Goal: Task Accomplishment & Management: Manage account settings

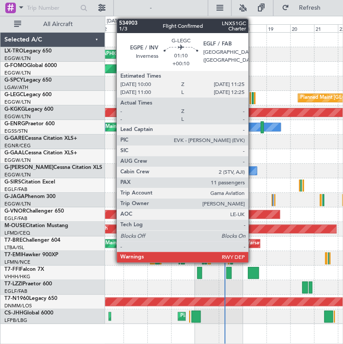
click at [253, 98] on div at bounding box center [253, 98] width 2 height 12
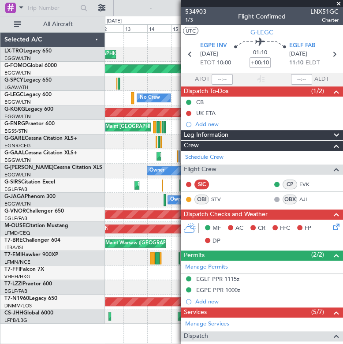
click at [340, 4] on span at bounding box center [339, 4] width 9 height 8
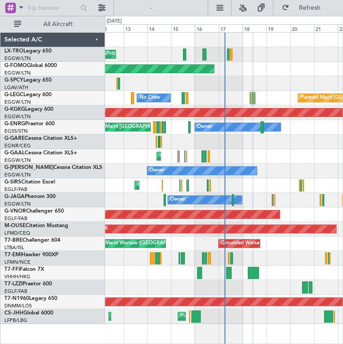
type input "0"
drag, startPoint x: 296, startPoint y: 287, endPoint x: 215, endPoint y: 279, distance: 80.8
click at [271, 292] on div at bounding box center [224, 287] width 238 height 15
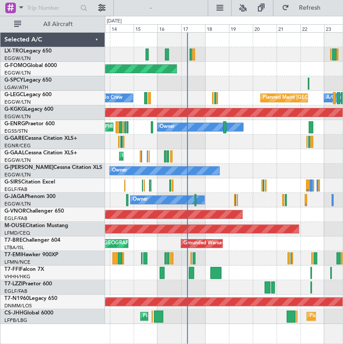
click at [234, 294] on div "Unplanned Maint London (Luton) Planned Maint Windsor Locks (Bradley Intl) No Cr…" at bounding box center [224, 178] width 238 height 291
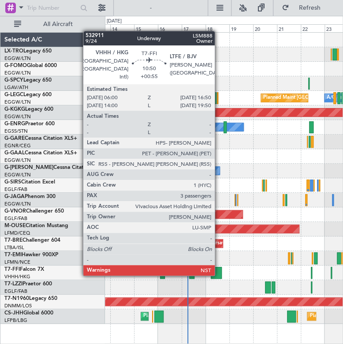
click at [219, 275] on div at bounding box center [216, 273] width 11 height 12
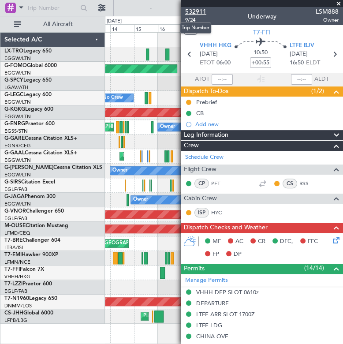
click at [204, 13] on span "532911" at bounding box center [195, 11] width 21 height 9
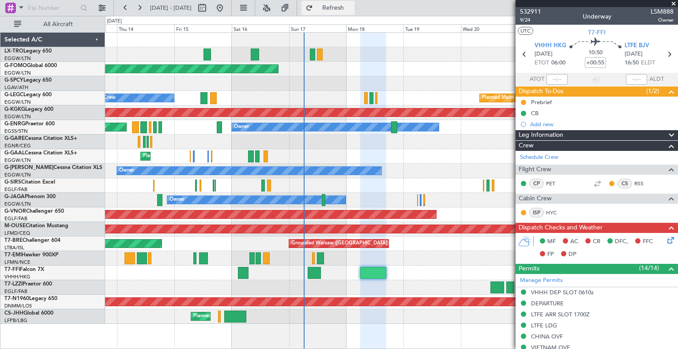
click at [343, 9] on span "Refresh" at bounding box center [333, 8] width 37 height 6
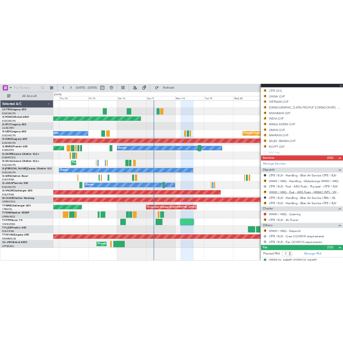
scroll to position [330, 0]
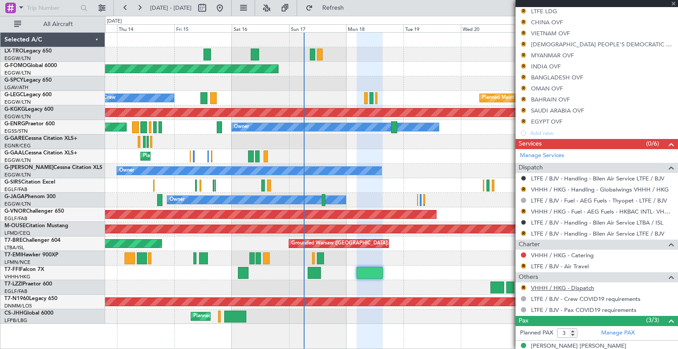
click at [343, 284] on link "VHHH / HKG - Dispatch" at bounding box center [562, 288] width 63 height 8
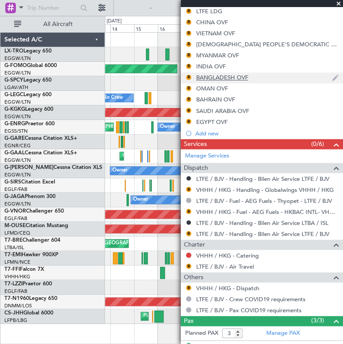
scroll to position [0, 0]
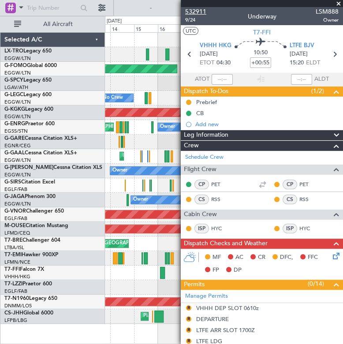
click at [201, 9] on span "532911" at bounding box center [195, 11] width 21 height 9
click at [339, 3] on span at bounding box center [339, 4] width 9 height 8
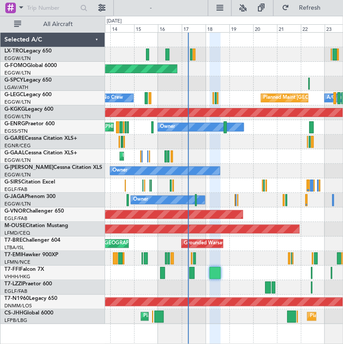
type input "0"
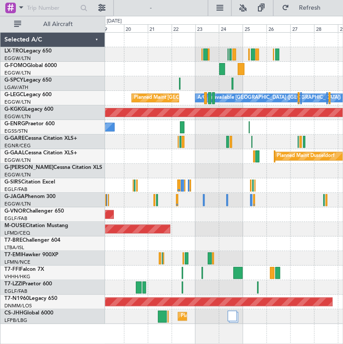
click at [166, 131] on div "Owner" at bounding box center [224, 127] width 238 height 15
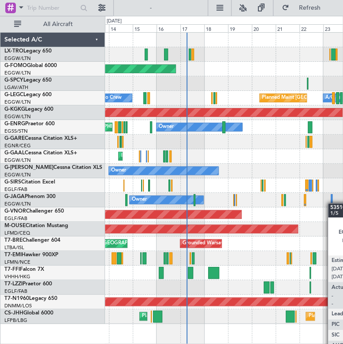
click at [332, 204] on div at bounding box center [332, 200] width 2 height 12
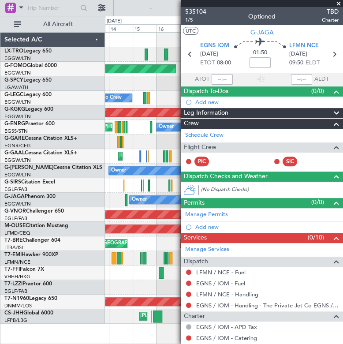
click at [337, 3] on span at bounding box center [339, 4] width 9 height 8
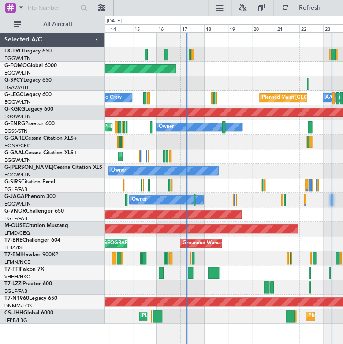
type input "0"
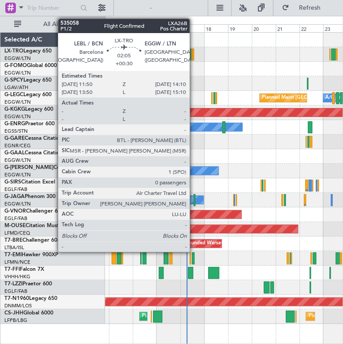
click at [194, 55] on div at bounding box center [193, 55] width 3 height 12
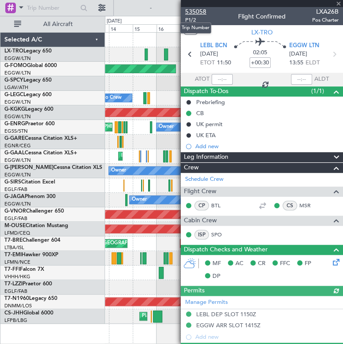
click at [191, 11] on span "535058" at bounding box center [195, 11] width 21 height 9
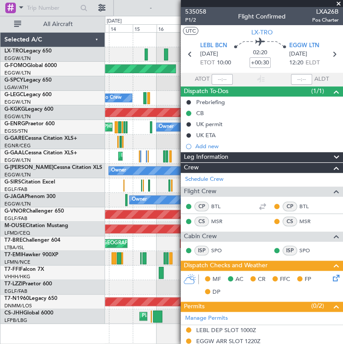
click at [338, 2] on span at bounding box center [339, 4] width 9 height 8
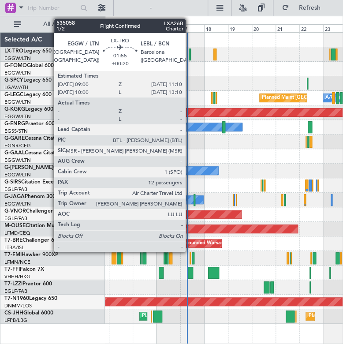
click at [190, 52] on div at bounding box center [190, 55] width 2 height 12
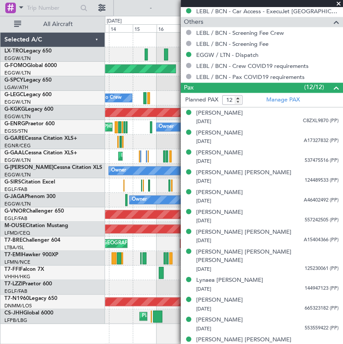
scroll to position [459, 0]
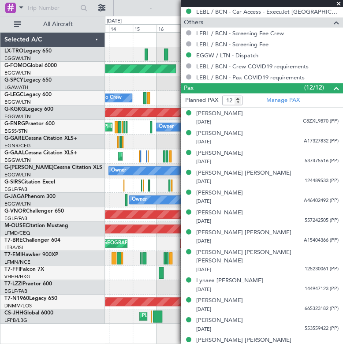
click at [339, 2] on span at bounding box center [339, 4] width 9 height 8
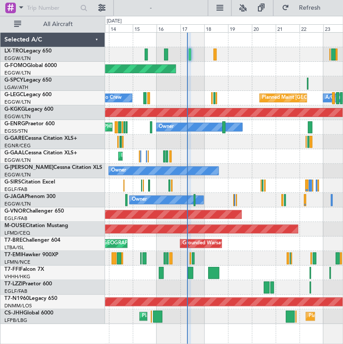
type input "0"
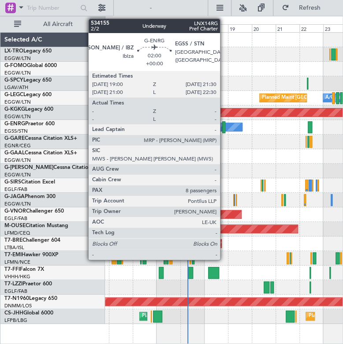
click at [224, 123] on div at bounding box center [224, 127] width 3 height 12
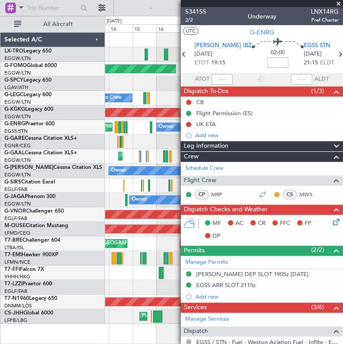
click at [337, 2] on span at bounding box center [339, 4] width 9 height 8
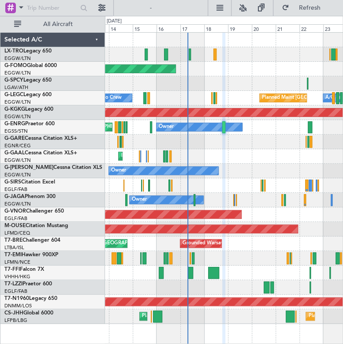
type input "0"
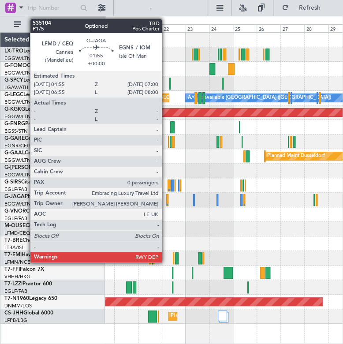
click at [167, 201] on div at bounding box center [167, 200] width 2 height 12
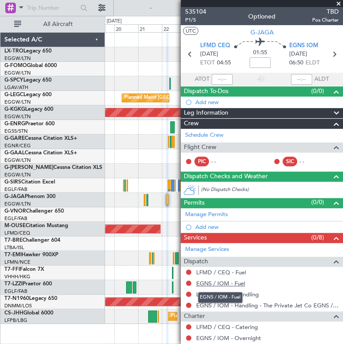
click at [231, 285] on link "EGNS / IOM - Fuel" at bounding box center [220, 284] width 49 height 8
click at [216, 273] on link "LFMD / CEQ - Fuel" at bounding box center [221, 273] width 50 height 8
click at [246, 295] on link "LFMD / CEQ - Handling" at bounding box center [227, 295] width 63 height 8
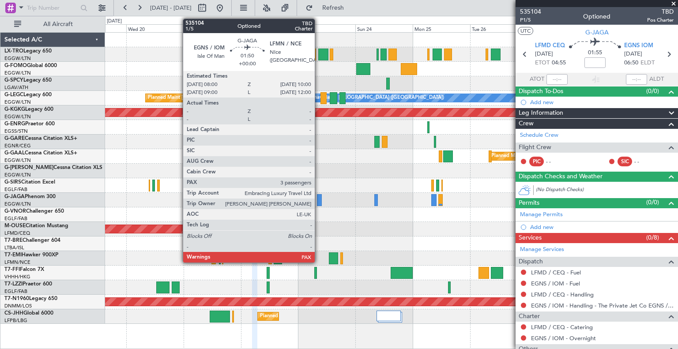
click at [319, 200] on div at bounding box center [319, 200] width 5 height 12
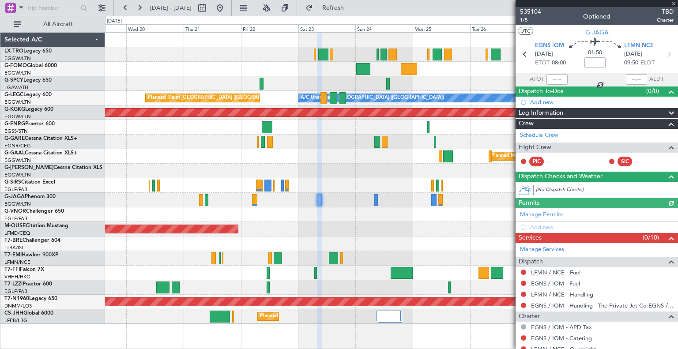
click at [343, 269] on link "LFMN / NCE - Fuel" at bounding box center [555, 273] width 49 height 8
click at [343, 281] on link "EGNS / IOM - Fuel" at bounding box center [555, 284] width 49 height 8
click at [343, 295] on link "LFMN / NCE - Handling" at bounding box center [562, 295] width 62 height 8
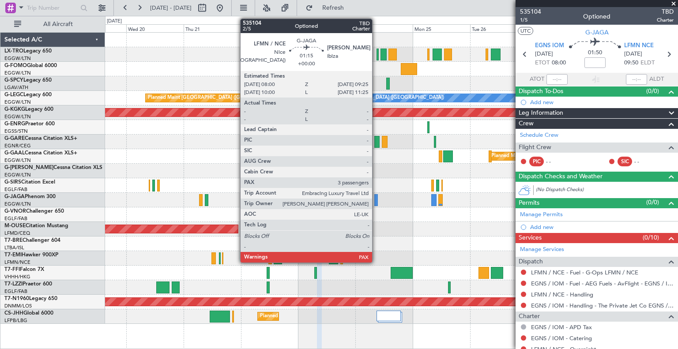
click at [343, 203] on div at bounding box center [376, 200] width 4 height 12
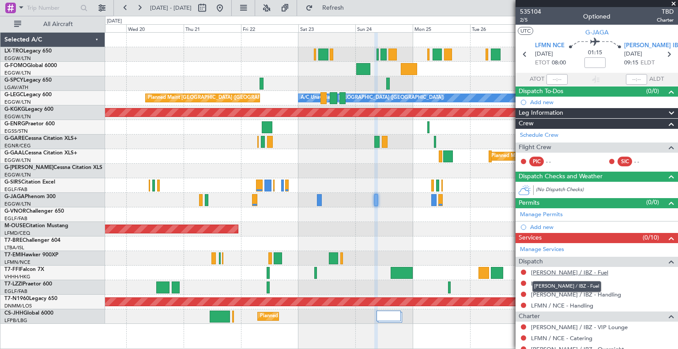
click at [343, 272] on link "LEIB / IBZ - Fuel" at bounding box center [569, 273] width 77 height 8
click at [343, 284] on link "LFMN / NCE - Fuel" at bounding box center [555, 284] width 49 height 8
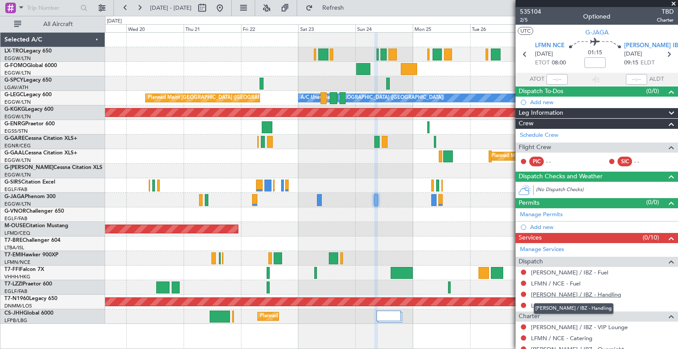
click at [343, 294] on link "LEIB / IBZ - Handling" at bounding box center [576, 295] width 90 height 8
click at [343, 303] on link "LFMN / NCE - Handling" at bounding box center [562, 306] width 62 height 8
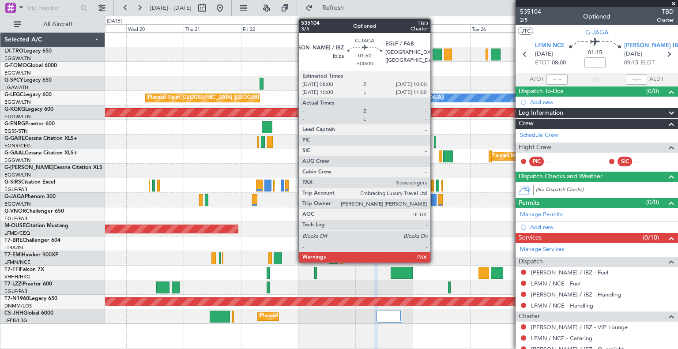
click at [343, 200] on div at bounding box center [433, 200] width 5 height 12
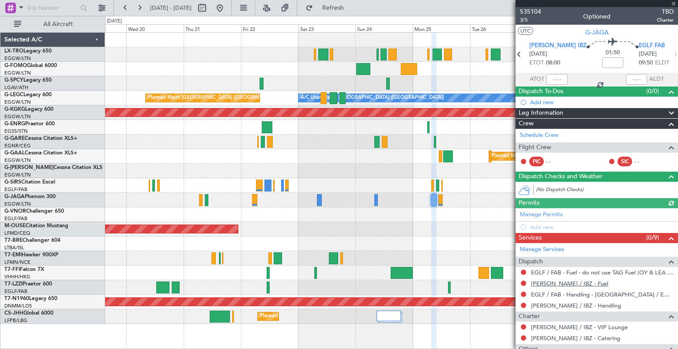
click at [343, 282] on link "LEIB / IBZ - Fuel" at bounding box center [569, 284] width 77 height 8
click at [343, 305] on link "LEIB / IBZ - Handling" at bounding box center [576, 306] width 90 height 8
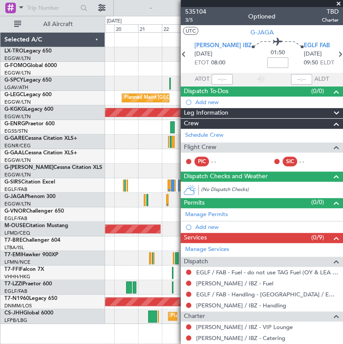
click at [338, 1] on span at bounding box center [339, 4] width 9 height 8
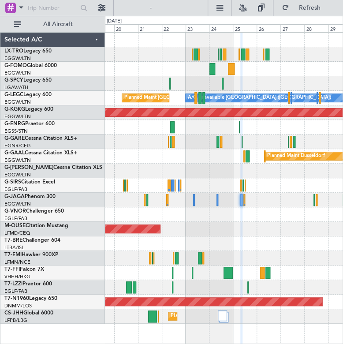
type input "0"
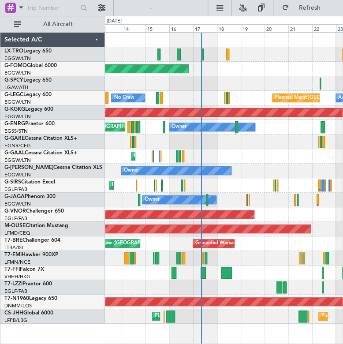
click at [267, 180] on div "Planned Maint [GEOGRAPHIC_DATA] ([GEOGRAPHIC_DATA])" at bounding box center [224, 185] width 238 height 15
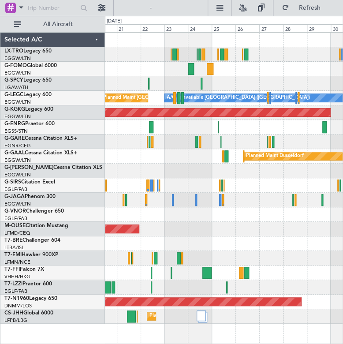
click at [126, 183] on div "A/C Unavailable London (Luton) Planned Maint London (Luton) AOG Maint Istanbul …" at bounding box center [224, 178] width 238 height 291
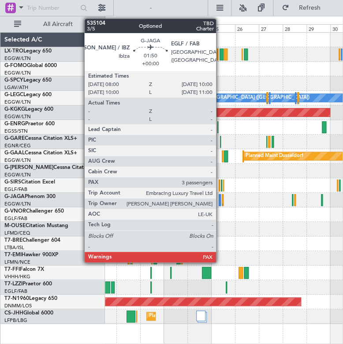
click at [220, 203] on div at bounding box center [220, 200] width 2 height 12
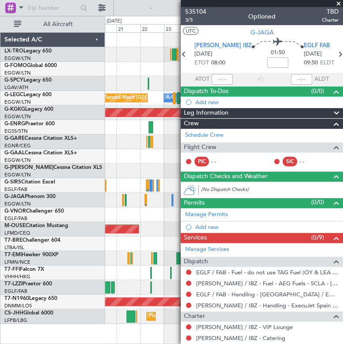
click at [339, 2] on span at bounding box center [339, 4] width 9 height 8
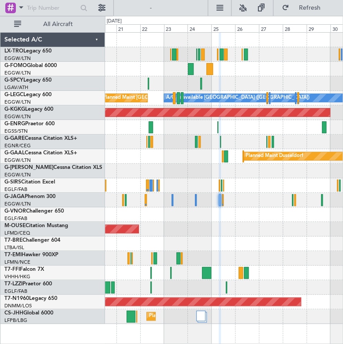
type input "0"
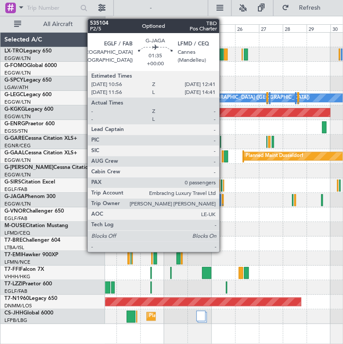
click at [223, 202] on div at bounding box center [223, 200] width 2 height 12
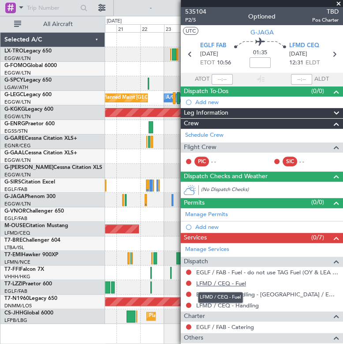
click at [225, 282] on link "LFMD / CEQ - Fuel" at bounding box center [221, 284] width 50 height 8
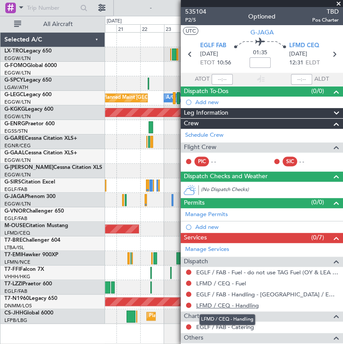
click at [235, 305] on link "LFMD / CEQ - Handling" at bounding box center [227, 306] width 63 height 8
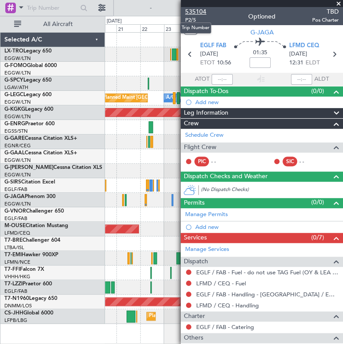
click at [203, 11] on span "535104" at bounding box center [195, 11] width 21 height 9
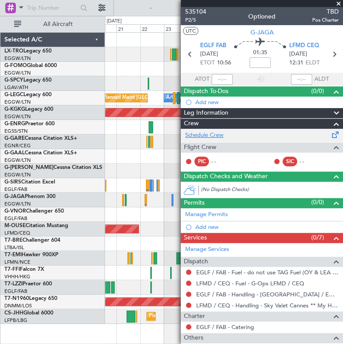
click at [217, 136] on link "Schedule Crew" at bounding box center [204, 135] width 38 height 9
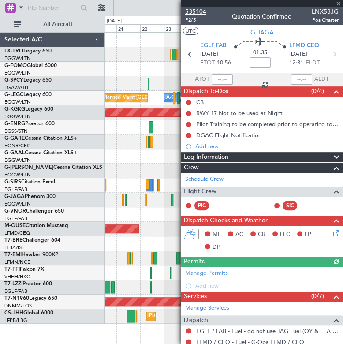
click at [200, 8] on span "535104" at bounding box center [195, 11] width 21 height 9
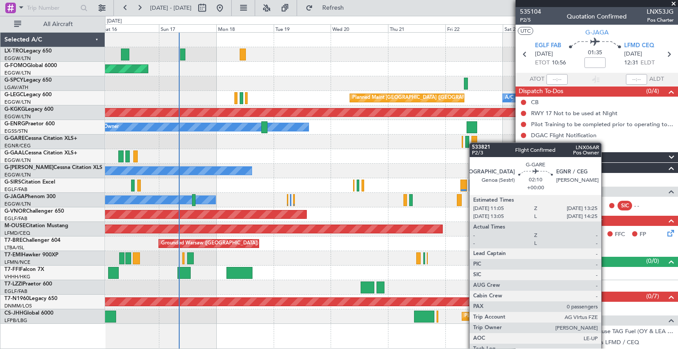
click at [343, 143] on div at bounding box center [474, 142] width 6 height 12
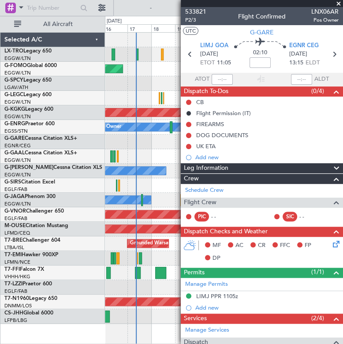
click at [339, 1] on span at bounding box center [339, 4] width 9 height 8
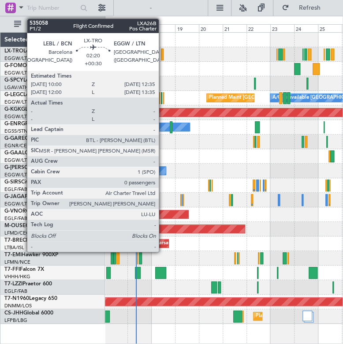
click at [163, 55] on div at bounding box center [162, 55] width 3 height 12
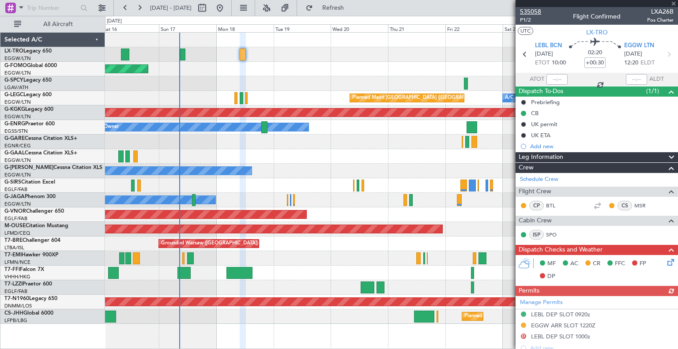
click at [343, 13] on span "535058" at bounding box center [530, 11] width 21 height 9
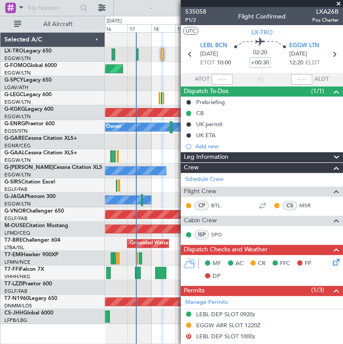
click at [338, 2] on span at bounding box center [339, 4] width 9 height 8
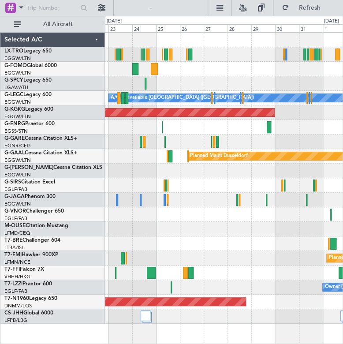
click at [148, 162] on div "Planned Maint Dusseldorf" at bounding box center [224, 156] width 238 height 15
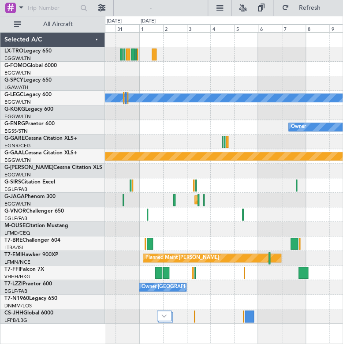
click at [93, 246] on div "A/C Unavailable London (Luton) AOG Maint Istanbul (Ataturk) Owner Planned Maint…" at bounding box center [171, 180] width 343 height 328
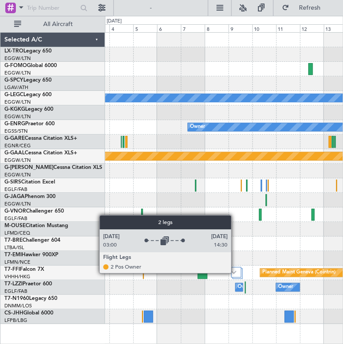
click at [235, 273] on img at bounding box center [233, 273] width 5 height 4
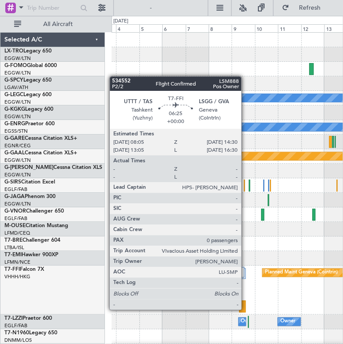
click at [245, 309] on div at bounding box center [242, 307] width 7 height 12
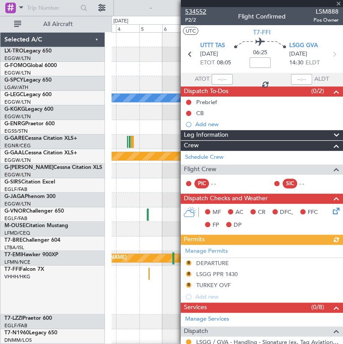
click at [198, 10] on span "534552" at bounding box center [195, 11] width 21 height 9
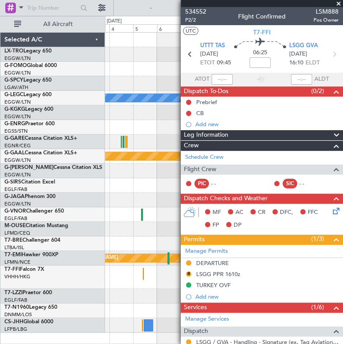
click at [339, 3] on span at bounding box center [339, 4] width 9 height 8
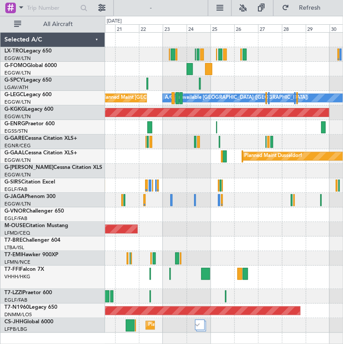
click at [343, 45] on html "03 Sep 2025 - 13 Sep 2025 Refresh Quick Links All Aircraft A/C Unavailable Lond…" at bounding box center [171, 172] width 343 height 344
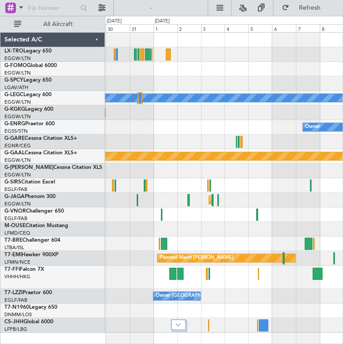
click at [2, 314] on div "A/C Unavailable London (Luton) AOG Maint Istanbul (Ataturk) Owner Planned Maint…" at bounding box center [171, 180] width 343 height 328
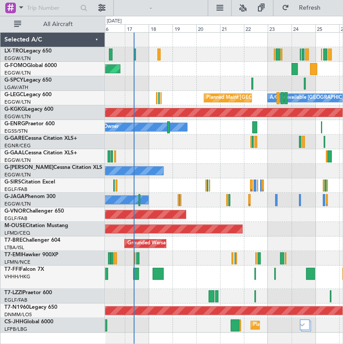
click at [265, 206] on div "Planned Maint Windsor Locks (Bradley Intl) A/C Unavailable London (Luton) Plann…" at bounding box center [224, 183] width 238 height 300
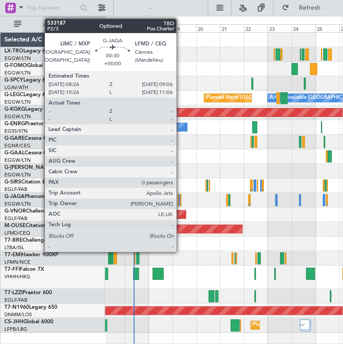
click at [181, 202] on div at bounding box center [181, 200] width 1 height 12
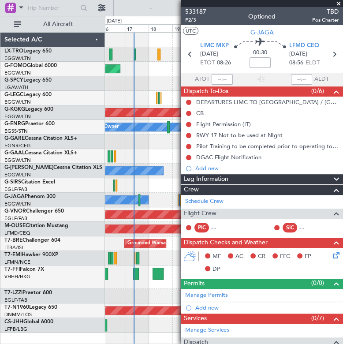
click at [339, 1] on span at bounding box center [339, 4] width 9 height 8
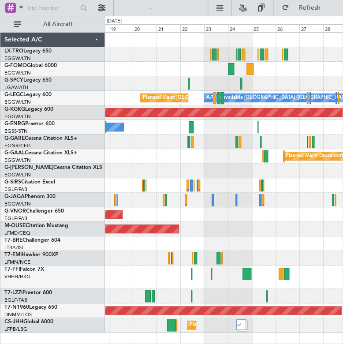
click at [220, 223] on div "Planned Maint Windsor Locks (Bradley Intl) A/C Unavailable London (Luton) Plann…" at bounding box center [224, 183] width 238 height 300
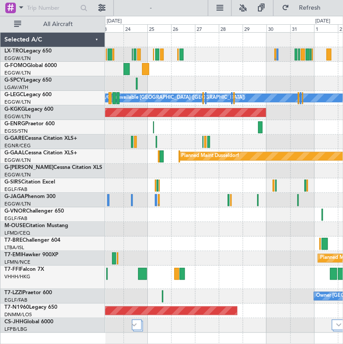
click at [157, 217] on div "A/C Unavailable London (Luton) Planned Maint London (Luton) AOG Maint Istanbul …" at bounding box center [224, 183] width 238 height 300
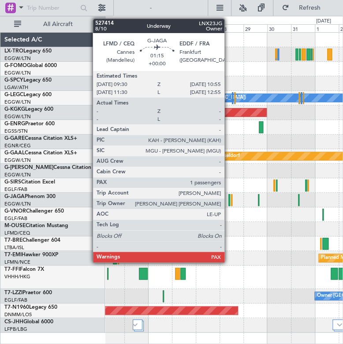
click at [229, 199] on div at bounding box center [230, 200] width 2 height 12
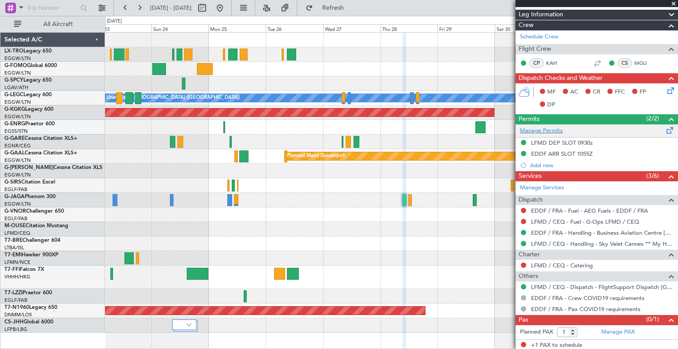
scroll to position [131, 0]
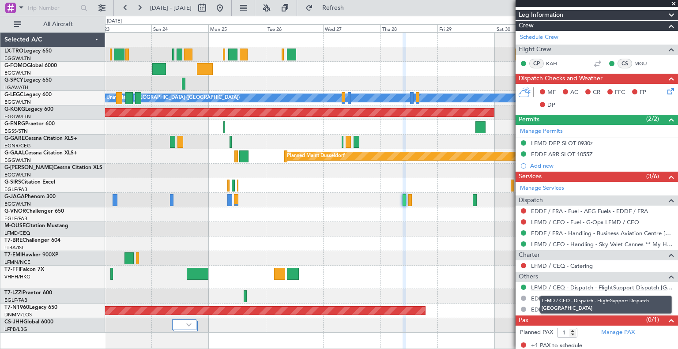
click at [343, 286] on link "LFMD / CEQ - Dispatch - FlightSupport Dispatch UK" at bounding box center [602, 288] width 143 height 8
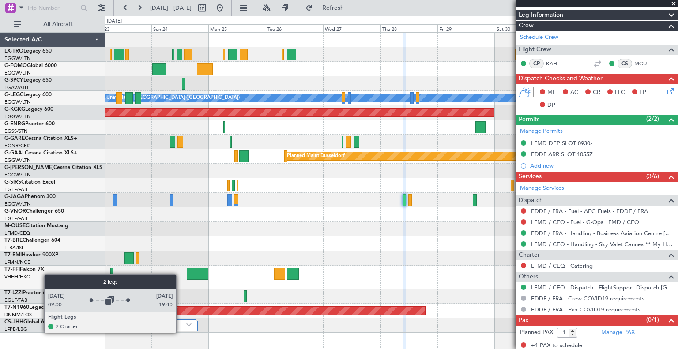
click at [181, 328] on div at bounding box center [184, 325] width 24 height 11
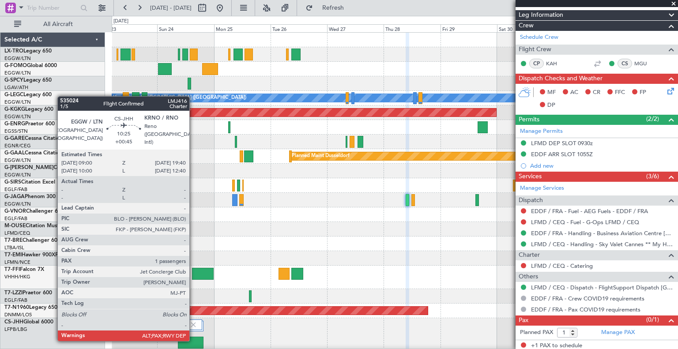
click at [193, 340] on div at bounding box center [191, 343] width 26 height 12
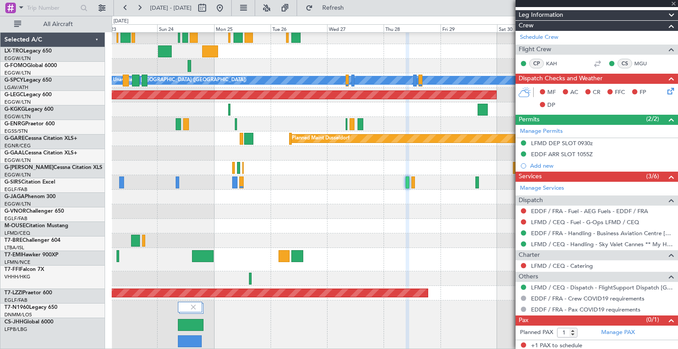
scroll to position [17, 0]
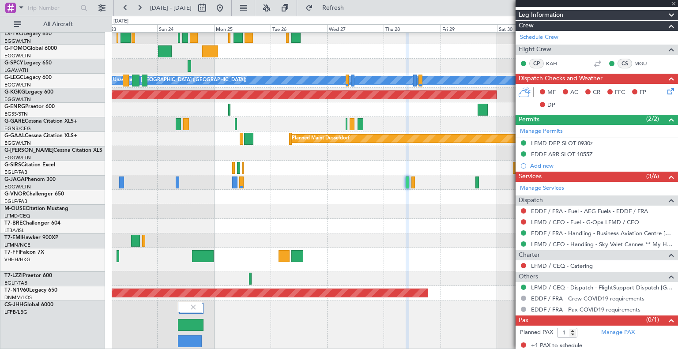
type input "+00:45"
type input "10"
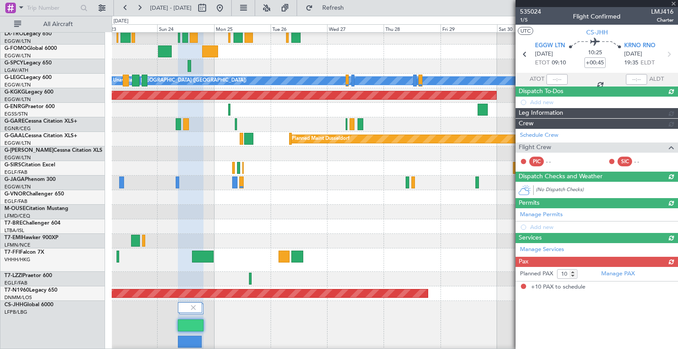
scroll to position [0, 0]
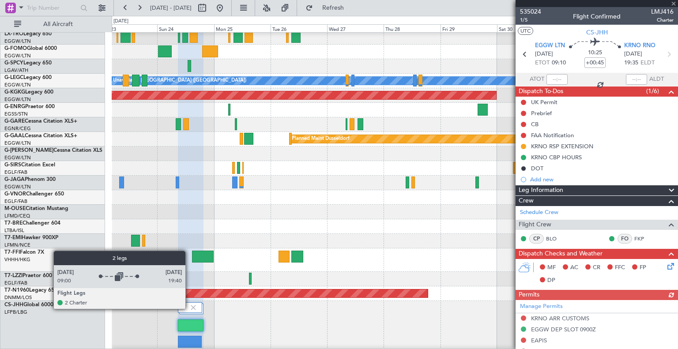
click at [189, 309] on img at bounding box center [193, 308] width 8 height 8
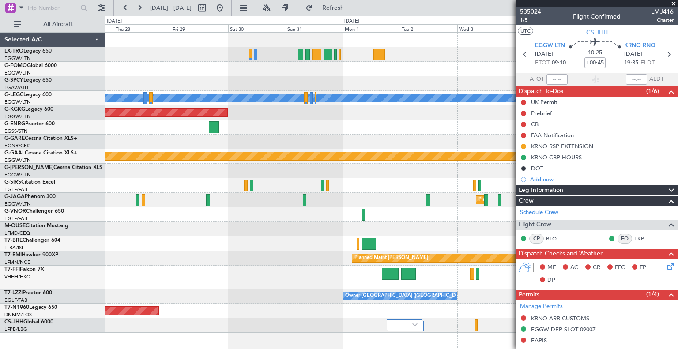
click at [35, 330] on div "A/C Unavailable London (Luton) AOG Maint Istanbul (Ataturk) Owner Planned Maint…" at bounding box center [339, 182] width 678 height 333
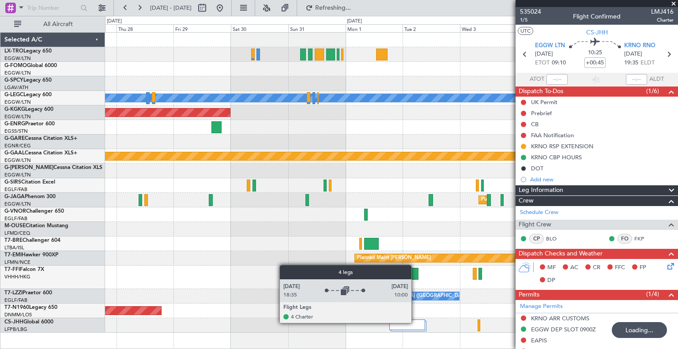
click at [343, 323] on div at bounding box center [407, 325] width 36 height 11
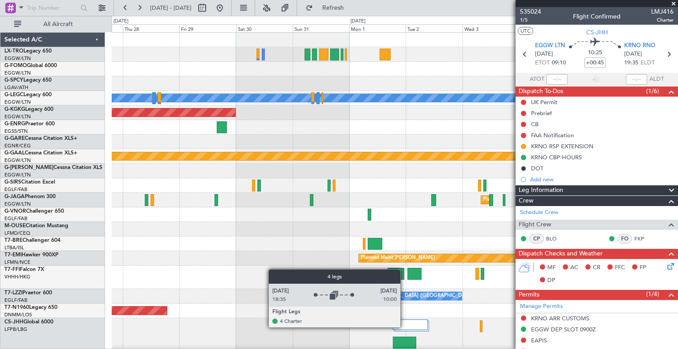
click at [343, 327] on div at bounding box center [410, 325] width 35 height 11
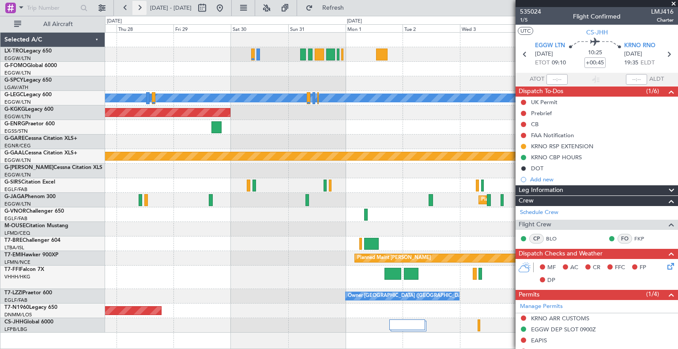
click at [138, 9] on button at bounding box center [139, 8] width 14 height 14
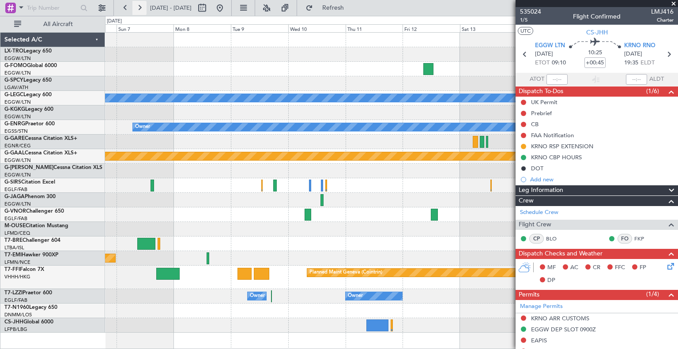
click at [138, 9] on button at bounding box center [139, 8] width 14 height 14
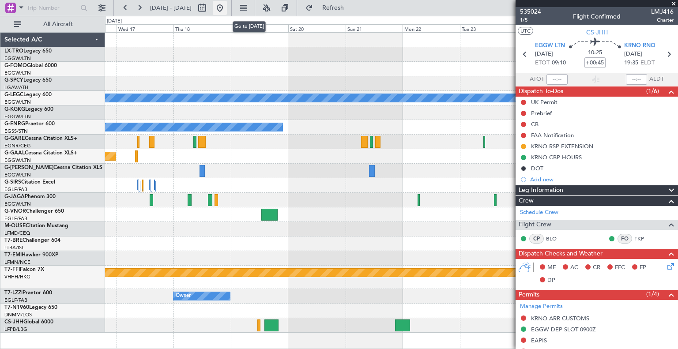
click at [227, 3] on button at bounding box center [220, 8] width 14 height 14
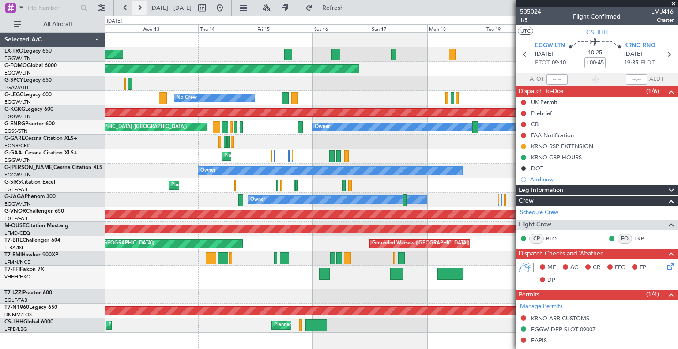
click at [143, 6] on button at bounding box center [139, 8] width 14 height 14
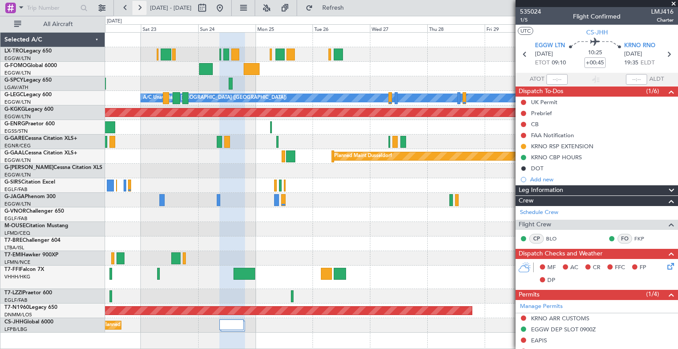
click at [143, 6] on button at bounding box center [139, 8] width 14 height 14
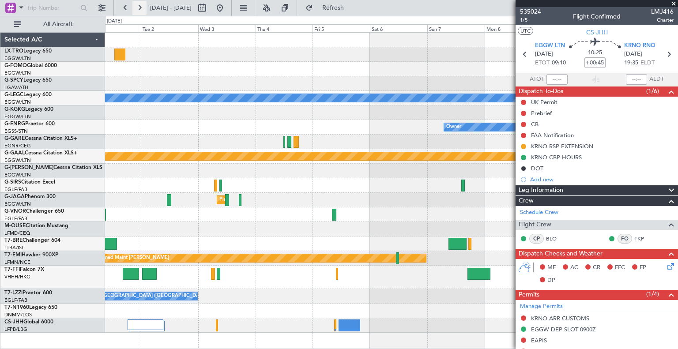
click at [143, 6] on button at bounding box center [139, 8] width 14 height 14
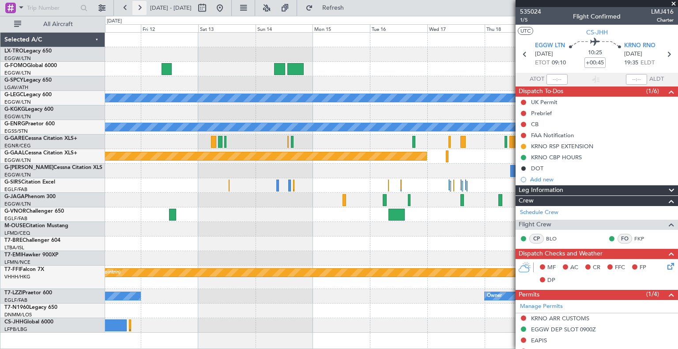
click at [140, 5] on button at bounding box center [139, 8] width 14 height 14
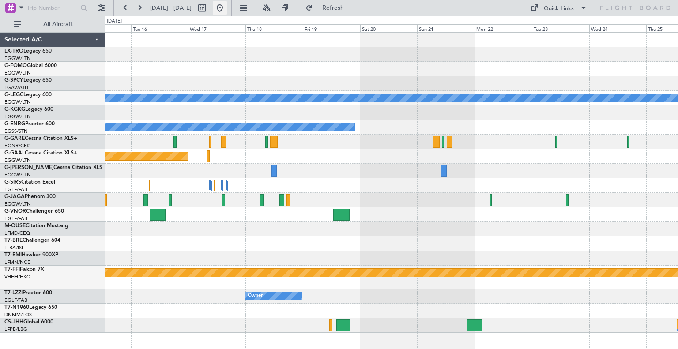
click at [227, 5] on button at bounding box center [220, 8] width 14 height 14
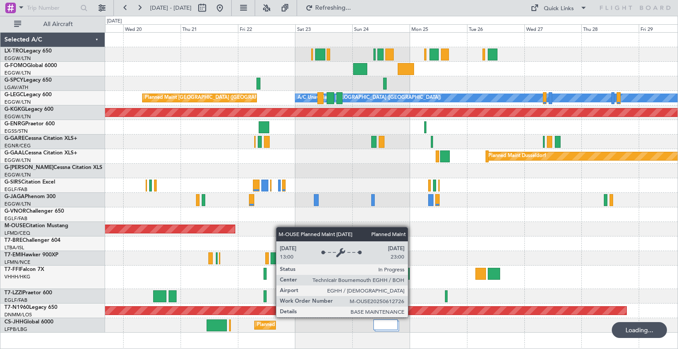
click at [142, 231] on div "Planned Maint London (Luton) A/C Unavailable London (Luton) AOG Maint Istanbul …" at bounding box center [391, 183] width 573 height 300
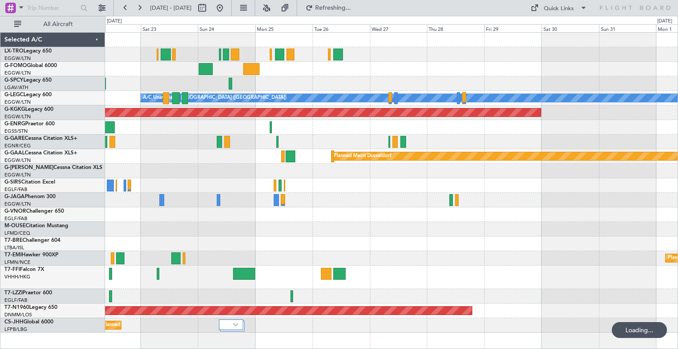
click at [343, 227] on div "A/C Unavailable London (Luton) Planned Maint London (Luton) AOG Maint Istanbul …" at bounding box center [391, 183] width 573 height 300
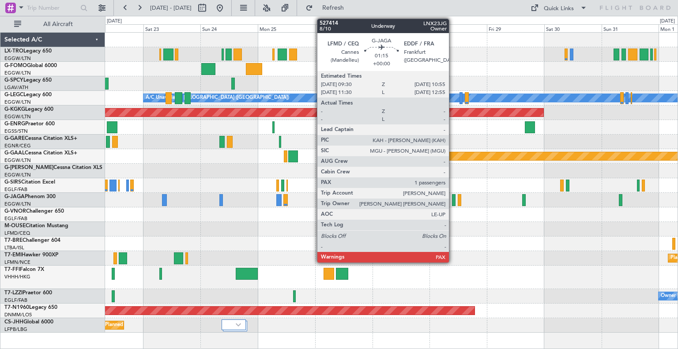
click at [343, 199] on div at bounding box center [454, 200] width 4 height 12
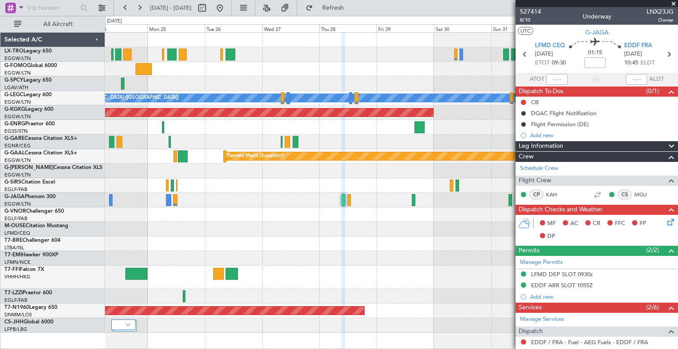
click at [343, 192] on div "A/C Unavailable London (Luton) Planned Maint London (Luton) AOG Maint Istanbul …" at bounding box center [391, 183] width 573 height 300
click at [343, 19] on span "8/10" at bounding box center [530, 20] width 21 height 8
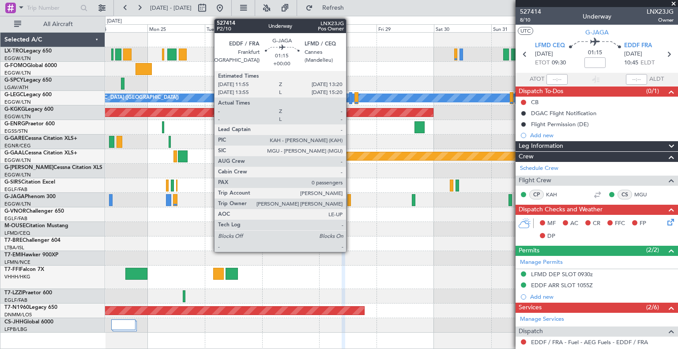
click at [343, 200] on div at bounding box center [349, 200] width 4 height 12
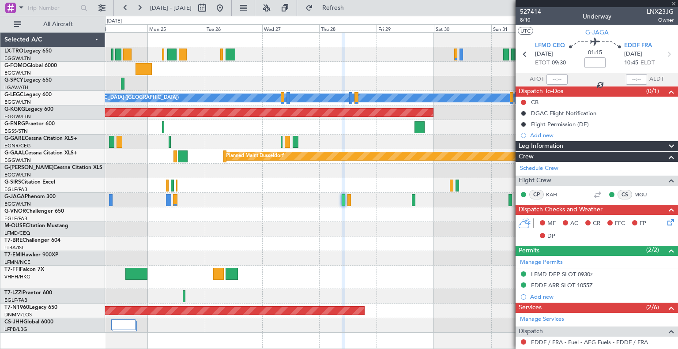
type input "0"
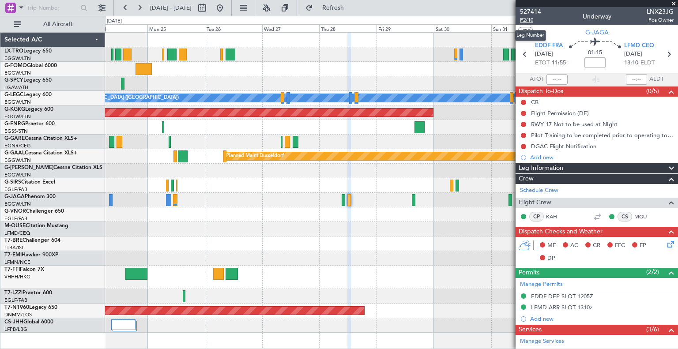
click at [343, 21] on span "P2/10" at bounding box center [530, 20] width 21 height 8
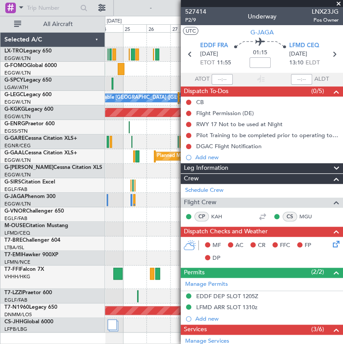
click at [337, 1] on span at bounding box center [339, 4] width 9 height 8
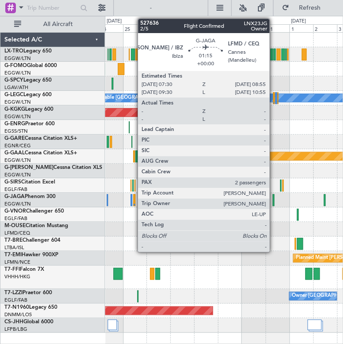
click at [274, 202] on div at bounding box center [274, 200] width 2 height 12
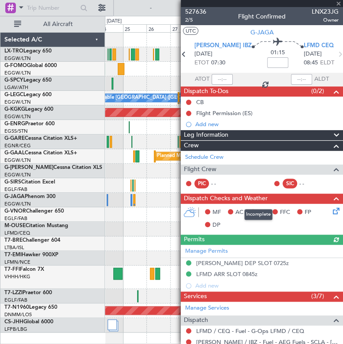
scroll to position [176, 0]
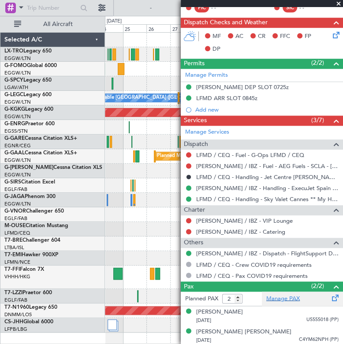
click at [290, 297] on link "Manage PAX" at bounding box center [284, 298] width 34 height 9
click at [338, 0] on span at bounding box center [339, 4] width 9 height 8
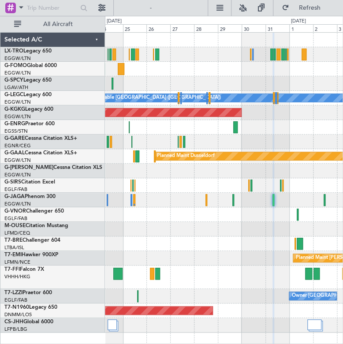
type input "0"
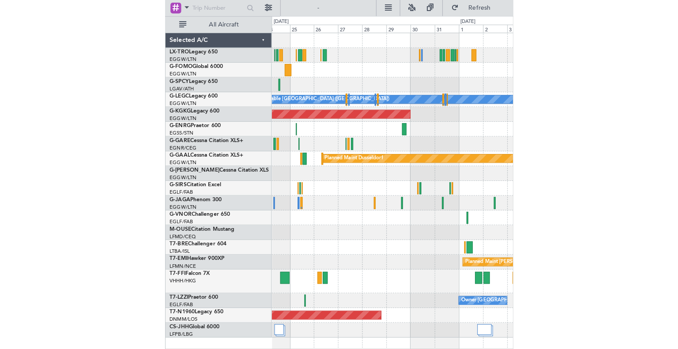
scroll to position [0, 0]
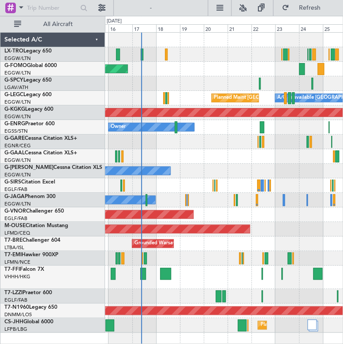
click at [340, 204] on div "Planned Maint Windsor Locks (Bradley Intl) A/C Unavailable London (Luton) Plann…" at bounding box center [224, 183] width 238 height 300
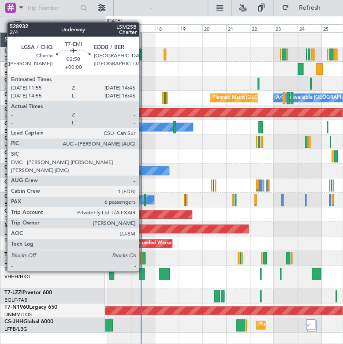
click at [143, 255] on div at bounding box center [144, 259] width 3 height 12
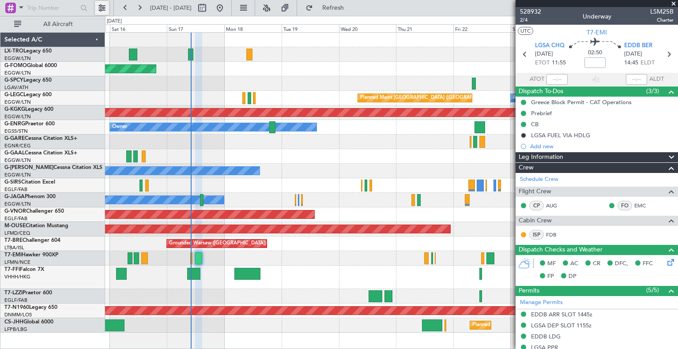
click at [97, 10] on button at bounding box center [102, 8] width 14 height 14
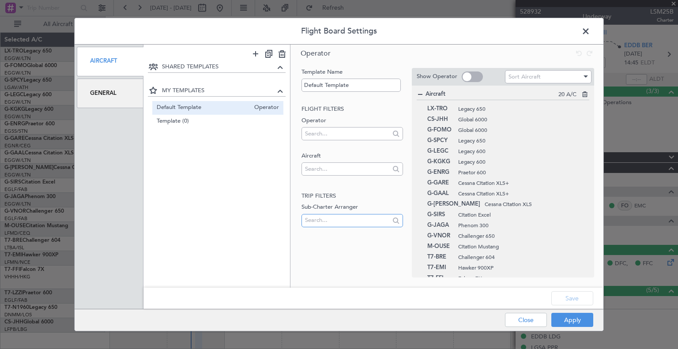
click at [343, 223] on input "text" at bounding box center [347, 220] width 84 height 13
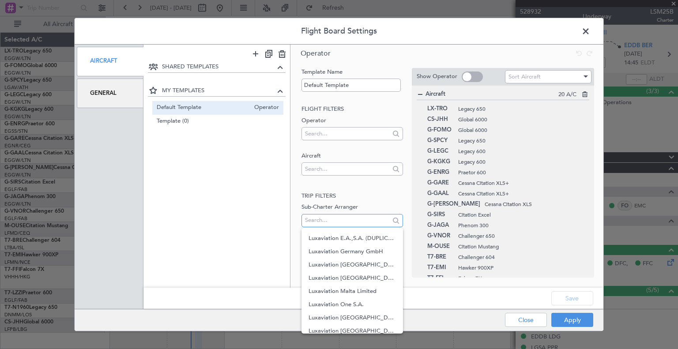
scroll to position [275, 0]
click at [343, 304] on span "Luxaviation San Marino" at bounding box center [352, 303] width 87 height 13
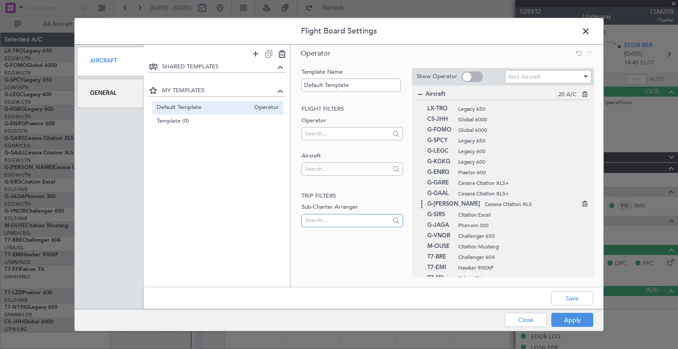
scroll to position [71, 0]
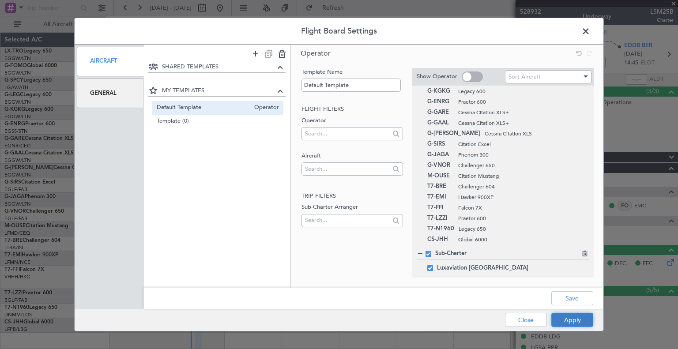
click at [343, 321] on button "Apply" at bounding box center [572, 320] width 42 height 14
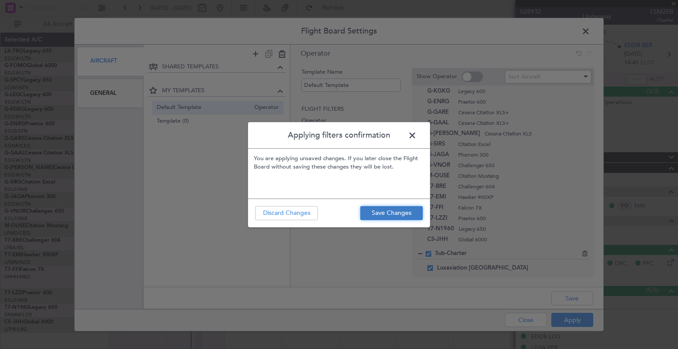
click at [343, 213] on button "Save Changes" at bounding box center [391, 213] width 63 height 14
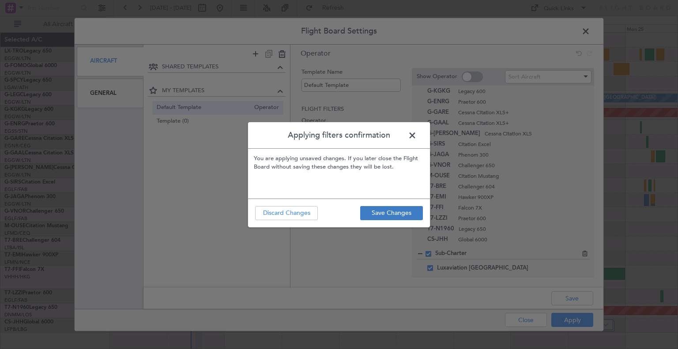
type input "0"
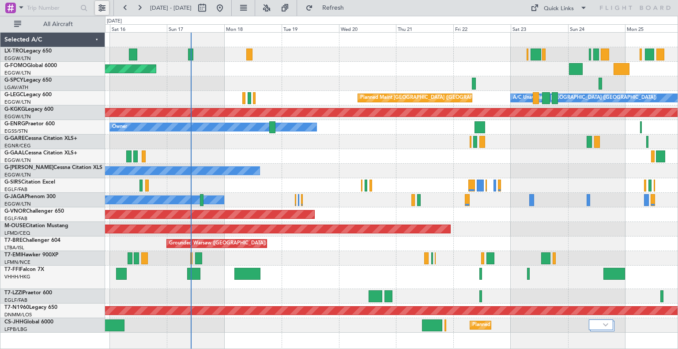
click at [99, 12] on button at bounding box center [102, 8] width 14 height 14
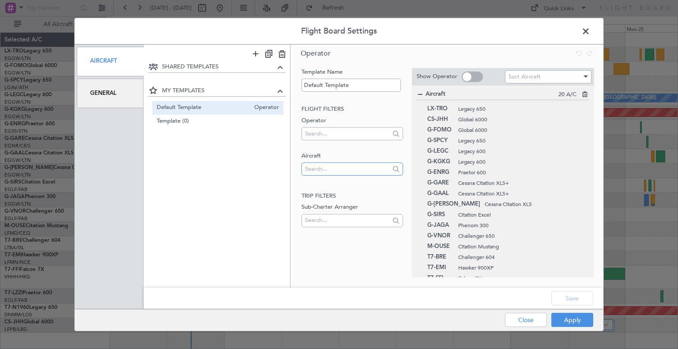
click at [343, 167] on input "text" at bounding box center [347, 168] width 84 height 13
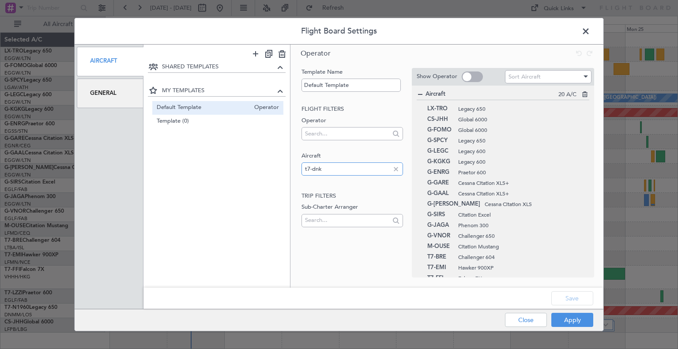
drag, startPoint x: 368, startPoint y: 170, endPoint x: 306, endPoint y: 174, distance: 62.4
click at [306, 174] on input "t7-dnk" at bounding box center [347, 168] width 84 height 13
type input "t"
click at [233, 256] on div "SHARED TEMPLATES MY TEMPLATES Default Template Operator Template (0) Operator" at bounding box center [216, 169] width 147 height 214
click at [343, 215] on input "text" at bounding box center [347, 220] width 84 height 13
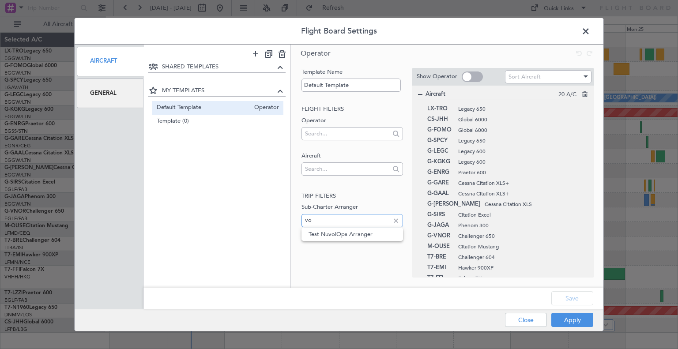
type input "v"
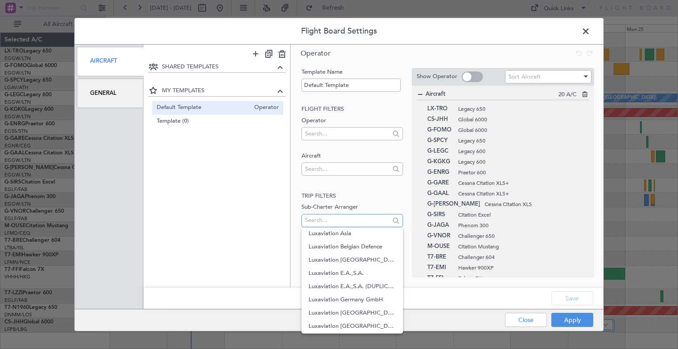
scroll to position [212, 0]
click at [343, 269] on span "Luxaviation E.A.,S.A." at bounding box center [352, 274] width 87 height 13
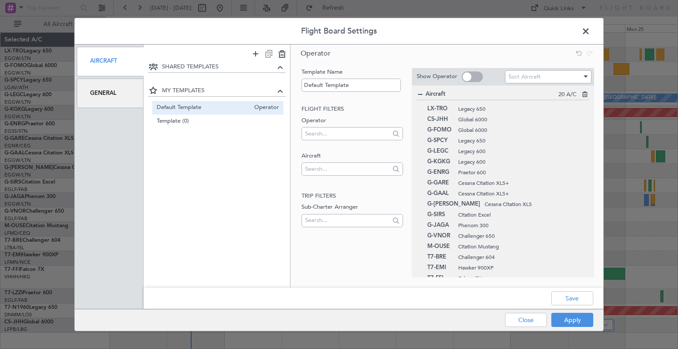
click at [343, 220] on div at bounding box center [396, 221] width 10 height 10
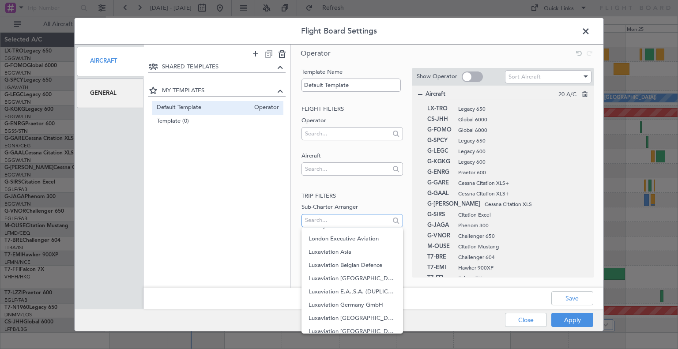
scroll to position [207, 0]
click at [343, 275] on span "Luxaviation E.A.,S.A. (DUPLICATE DO NOT USE)" at bounding box center [352, 278] width 87 height 13
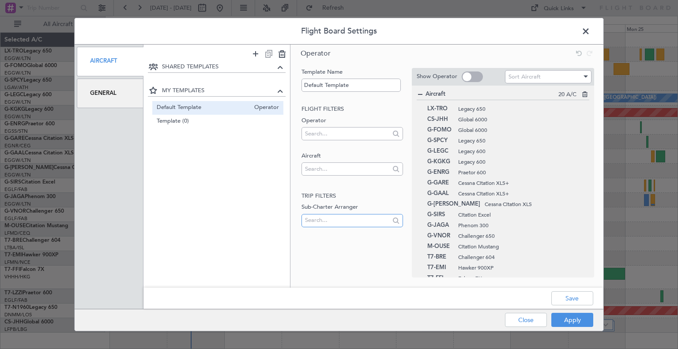
scroll to position [0, 0]
click at [343, 275] on div "Operator Template Name Default Template Flight filters Operator Aircraft Trip f…" at bounding box center [446, 165] width 313 height 241
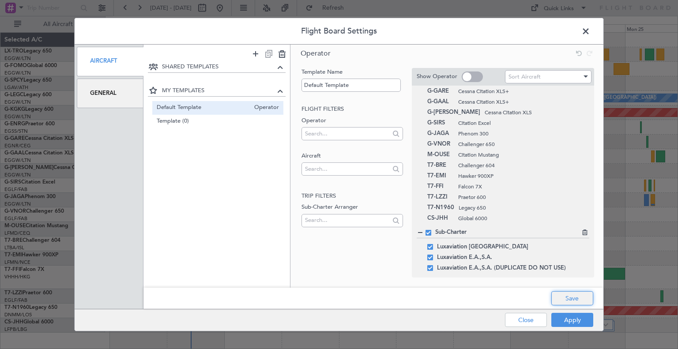
click at [343, 300] on button "Save" at bounding box center [572, 298] width 42 height 14
click at [343, 318] on button "Apply" at bounding box center [572, 320] width 42 height 14
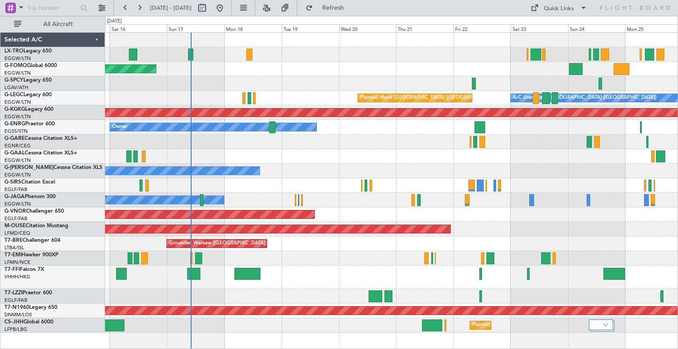
click at [92, 41] on div "Selected A/C" at bounding box center [52, 40] width 105 height 15
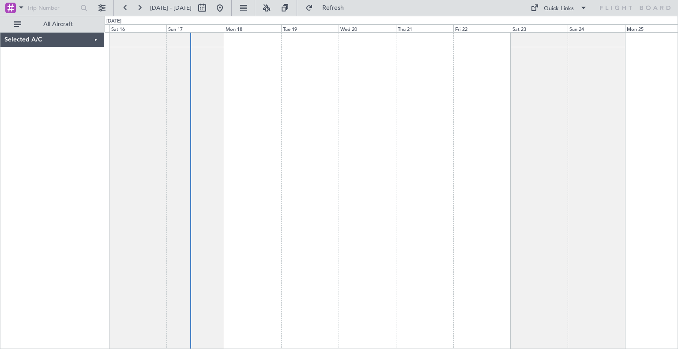
click at [92, 41] on div "Selected A/C" at bounding box center [52, 40] width 104 height 15
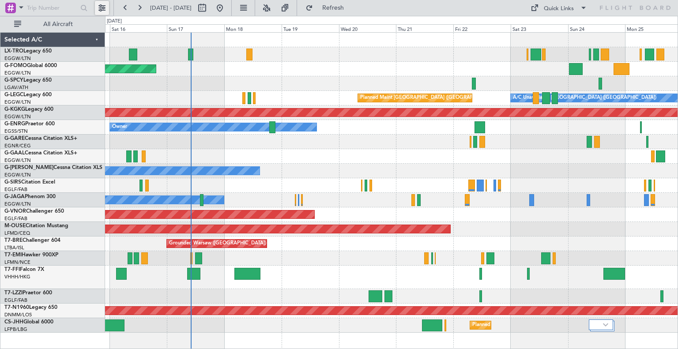
click at [99, 3] on button at bounding box center [102, 8] width 14 height 14
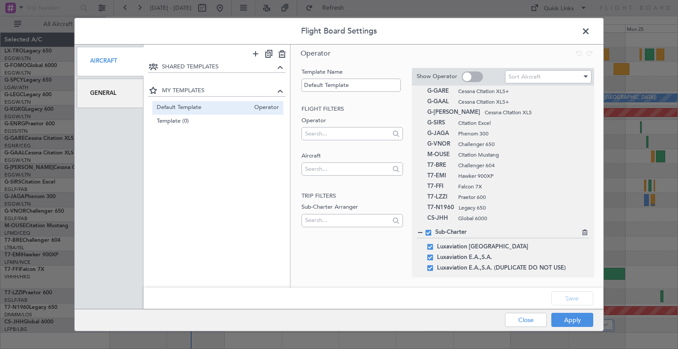
click at [343, 233] on icon at bounding box center [584, 231] width 6 height 6
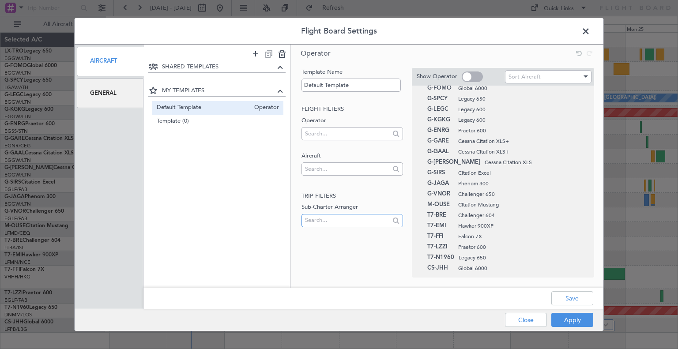
click at [327, 222] on input "text" at bounding box center [347, 220] width 84 height 13
type input "t7-dnk"
click at [343, 221] on div at bounding box center [396, 221] width 10 height 10
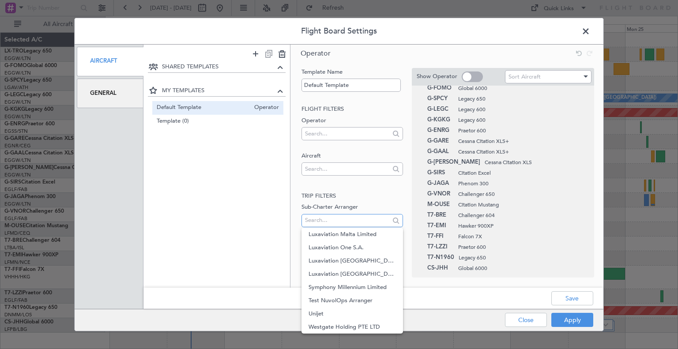
scroll to position [317, 0]
click at [343, 302] on span "Test NuvolOps Arranger" at bounding box center [352, 300] width 87 height 13
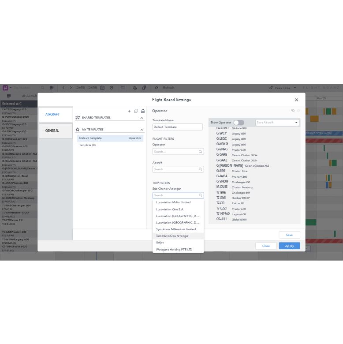
scroll to position [71, 0]
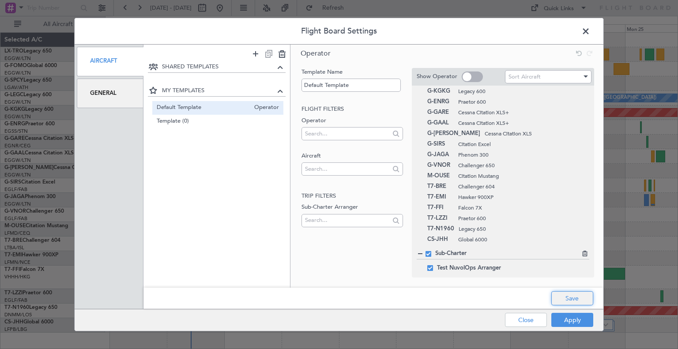
click at [343, 298] on button "Save" at bounding box center [572, 298] width 42 height 14
click at [343, 316] on button "Apply" at bounding box center [572, 320] width 42 height 14
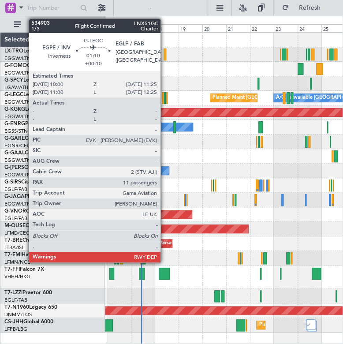
click at [165, 101] on div at bounding box center [165, 98] width 2 height 12
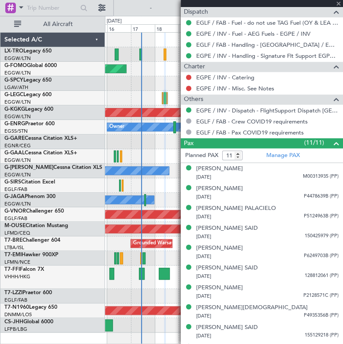
scroll to position [360, 0]
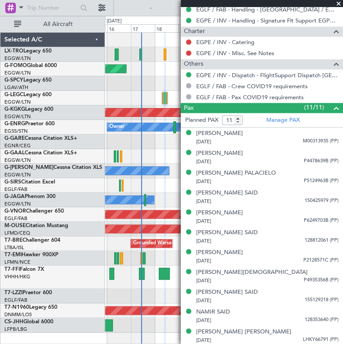
click at [341, 2] on span at bounding box center [339, 4] width 9 height 8
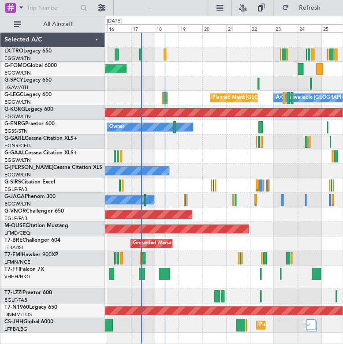
type input "0"
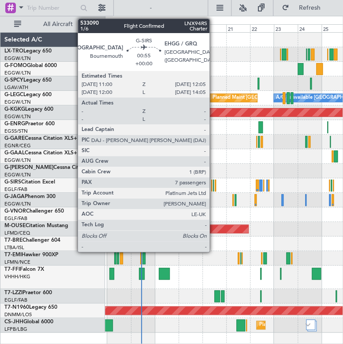
click at [214, 185] on div at bounding box center [213, 186] width 1 height 12
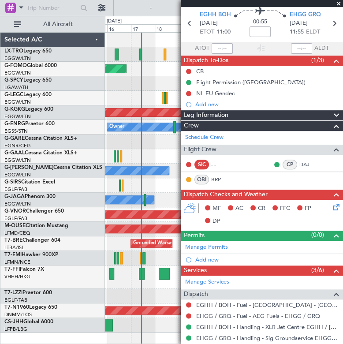
scroll to position [30, 0]
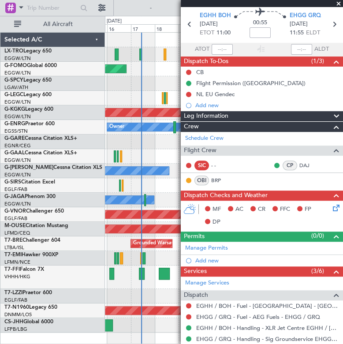
click at [337, 2] on span at bounding box center [339, 4] width 9 height 8
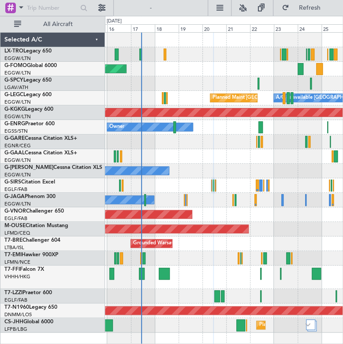
type input "0"
click at [281, 14] on button "Refresh" at bounding box center [304, 8] width 53 height 14
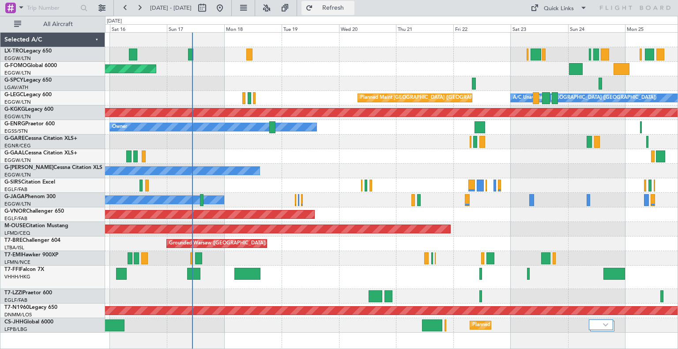
click at [343, 5] on span "Refresh" at bounding box center [333, 8] width 37 height 6
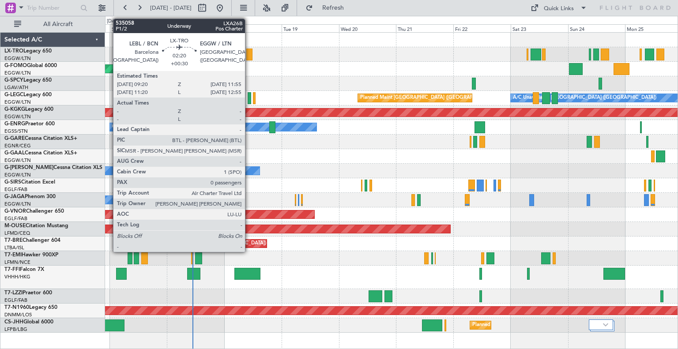
click at [249, 56] on div at bounding box center [249, 55] width 6 height 12
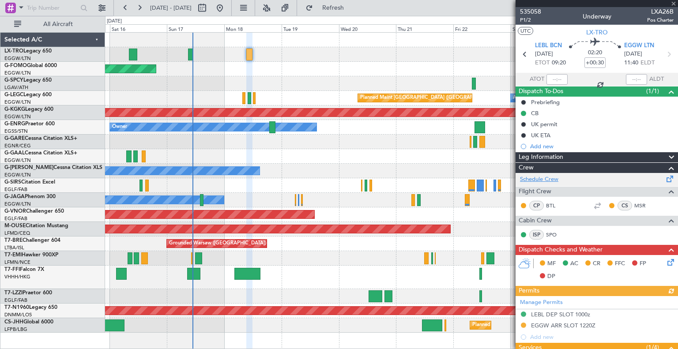
click at [343, 180] on link "Schedule Crew" at bounding box center [539, 179] width 38 height 9
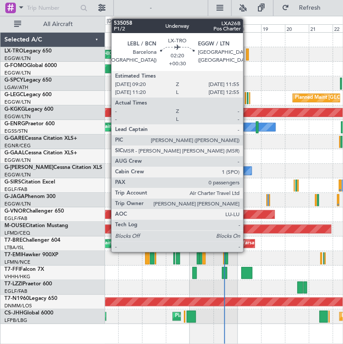
click at [247, 53] on div at bounding box center [247, 55] width 3 height 12
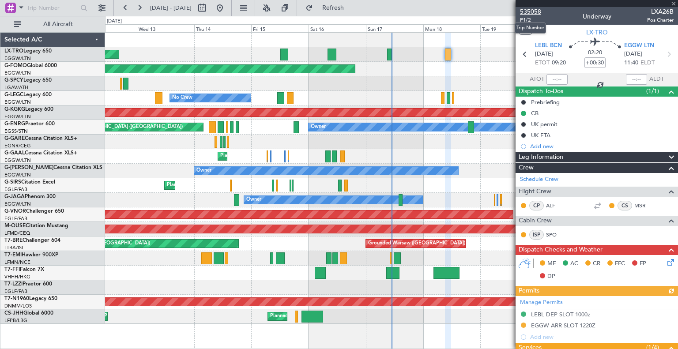
click at [343, 8] on span "535058" at bounding box center [530, 11] width 21 height 9
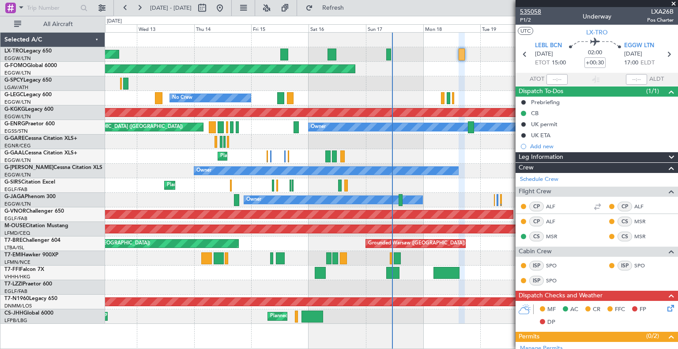
type input "+00:10"
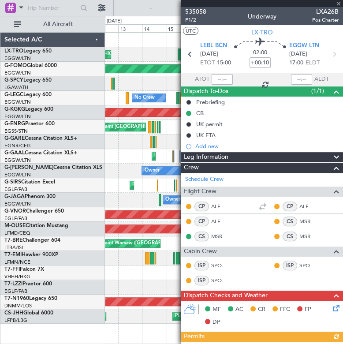
click at [337, 4] on div at bounding box center [262, 3] width 162 height 7
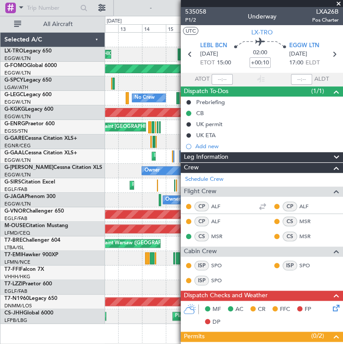
click at [337, 4] on span at bounding box center [339, 4] width 9 height 8
